Goal: Task Accomplishment & Management: Use online tool/utility

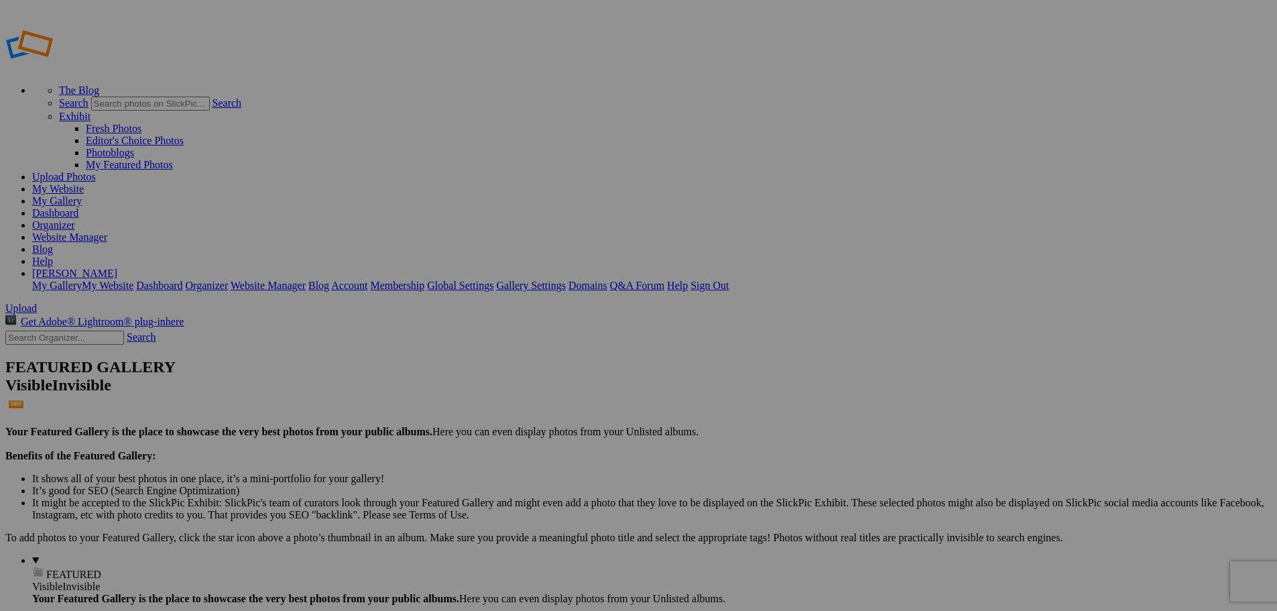
type input "[US_STATE] 2025"
drag, startPoint x: 957, startPoint y: 205, endPoint x: 851, endPoint y: 290, distance: 135.5
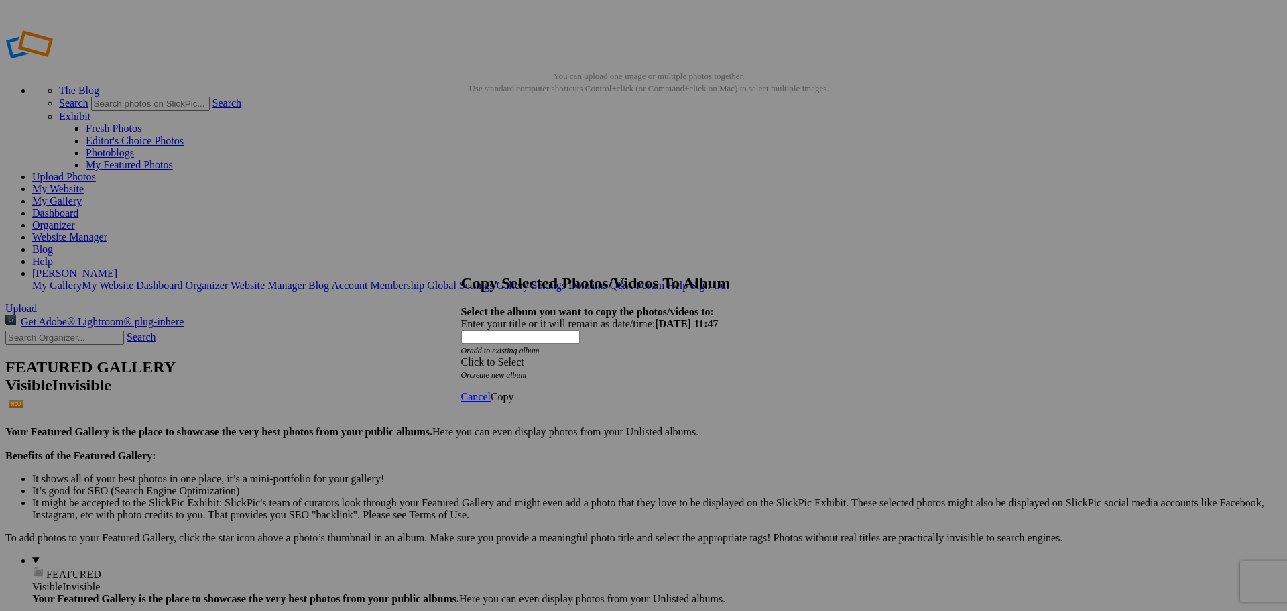
click at [461, 356] on span at bounding box center [461, 361] width 0 height 11
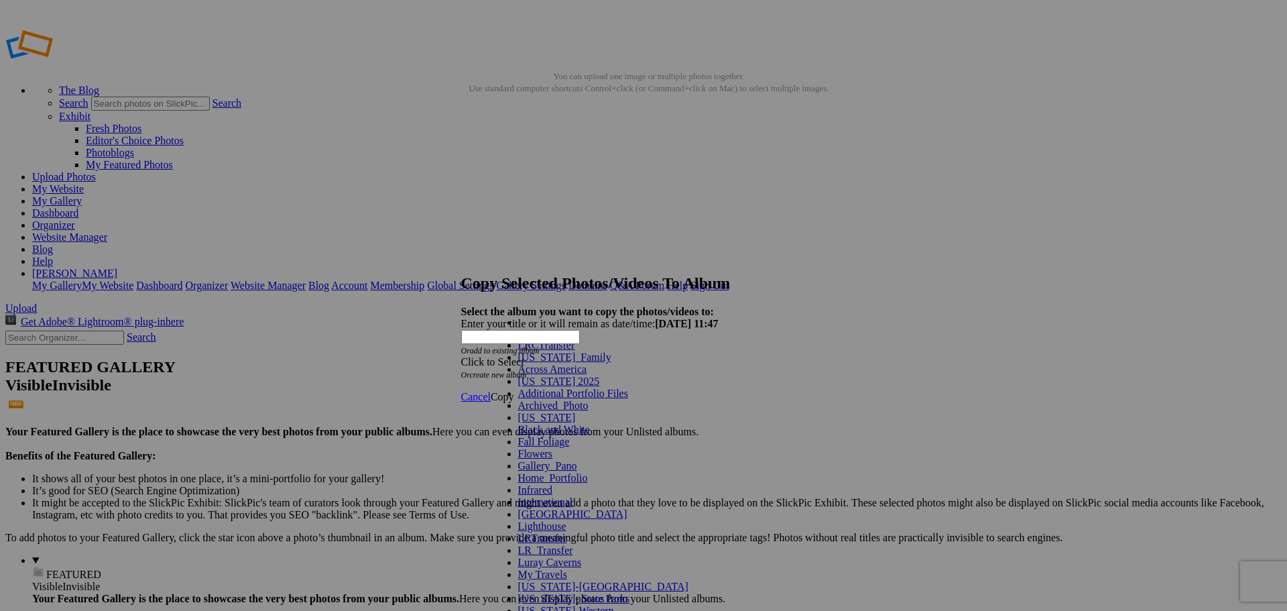
click at [585, 363] on link "[US_STATE]_Family" at bounding box center [564, 356] width 93 height 11
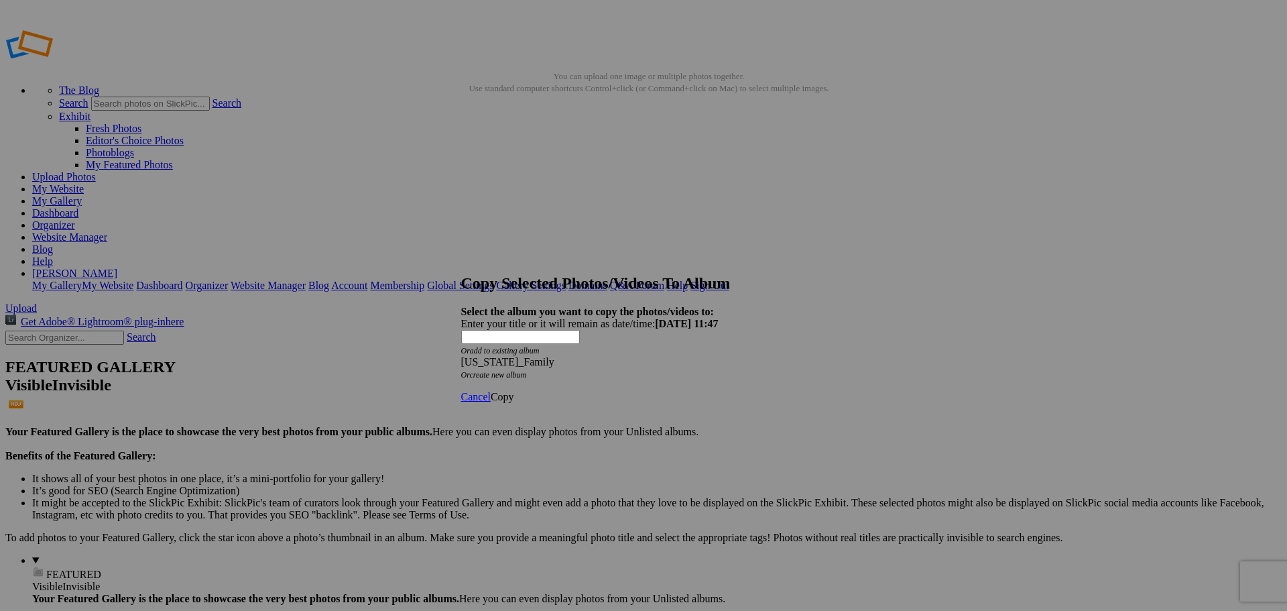
click at [514, 391] on span "Copy" at bounding box center [502, 396] width 23 height 11
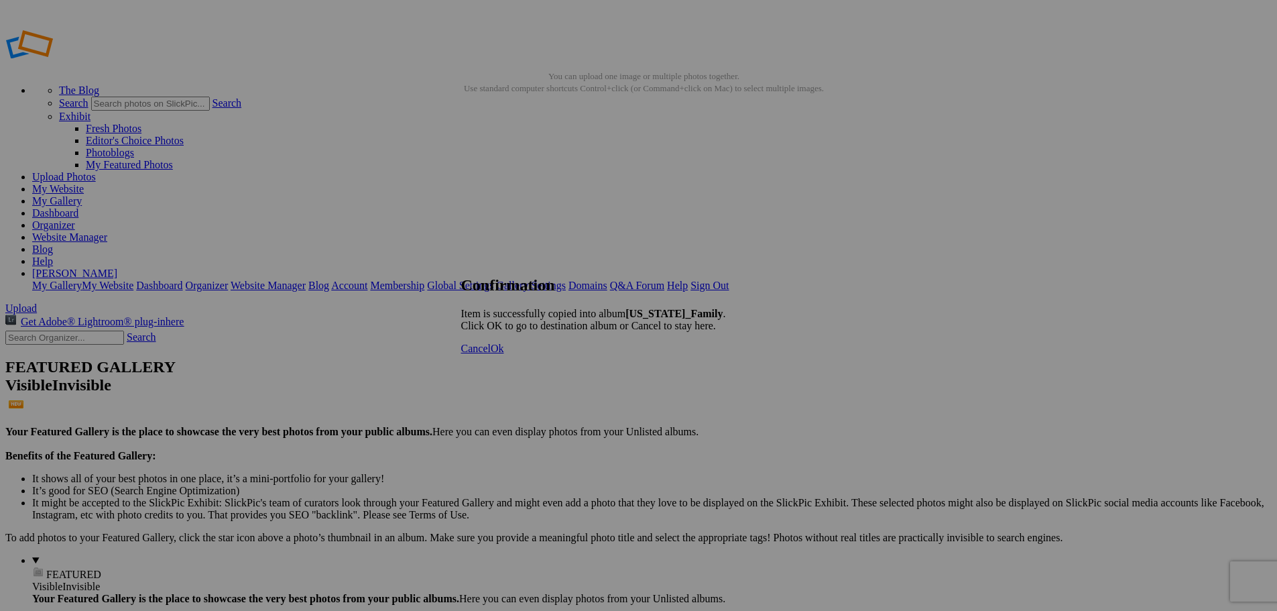
click at [504, 354] on span "Ok" at bounding box center [497, 348] width 13 height 11
